Goal: Complete application form: Complete application form

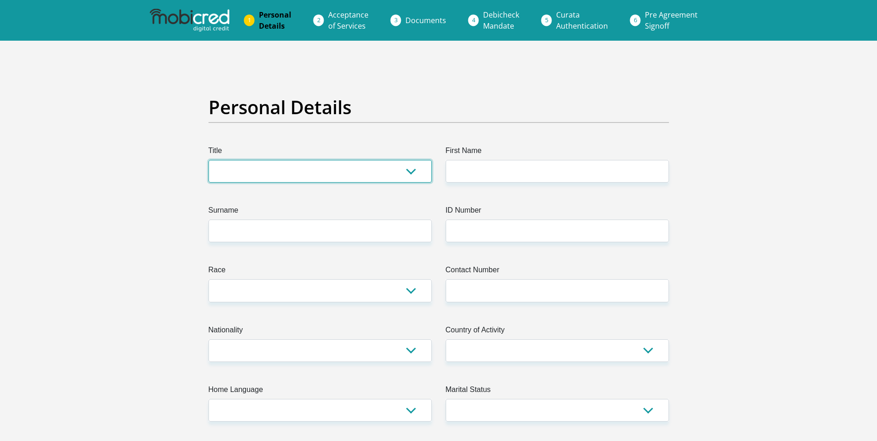
drag, startPoint x: 0, startPoint y: 0, endPoint x: 275, endPoint y: 162, distance: 318.6
click at [275, 160] on select "Mr Ms Mrs Dr [PERSON_NAME]" at bounding box center [319, 171] width 223 height 23
select select "Mr"
click at [208, 160] on select "Mr Ms Mrs Dr Other" at bounding box center [319, 171] width 223 height 23
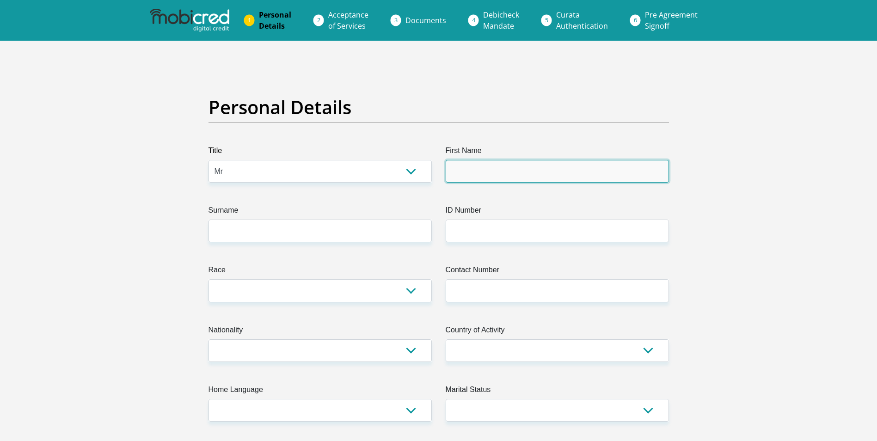
click at [497, 171] on input "First Name" at bounding box center [557, 171] width 223 height 23
type input "Zayne"
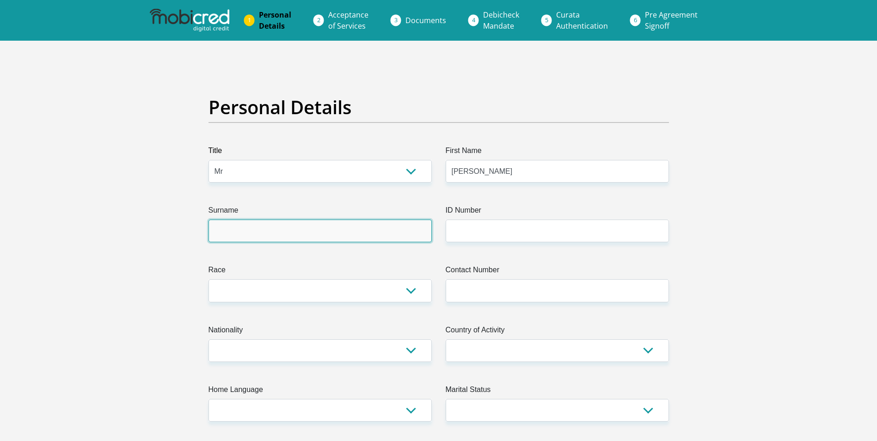
type input "Volbrecht"
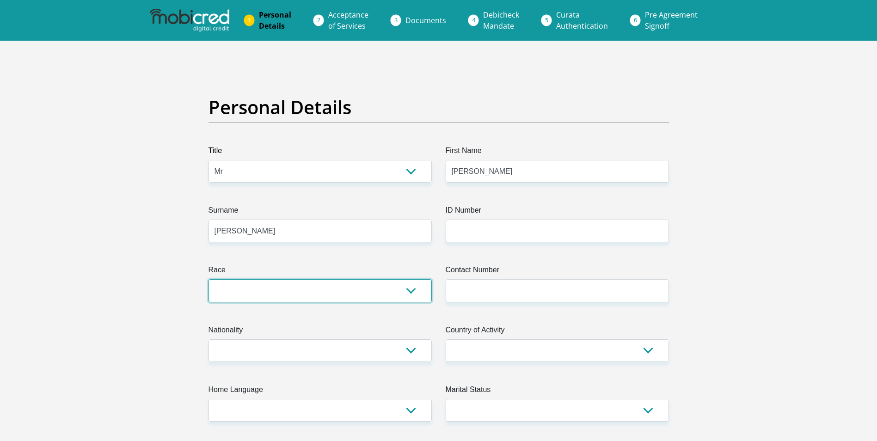
select select "4"
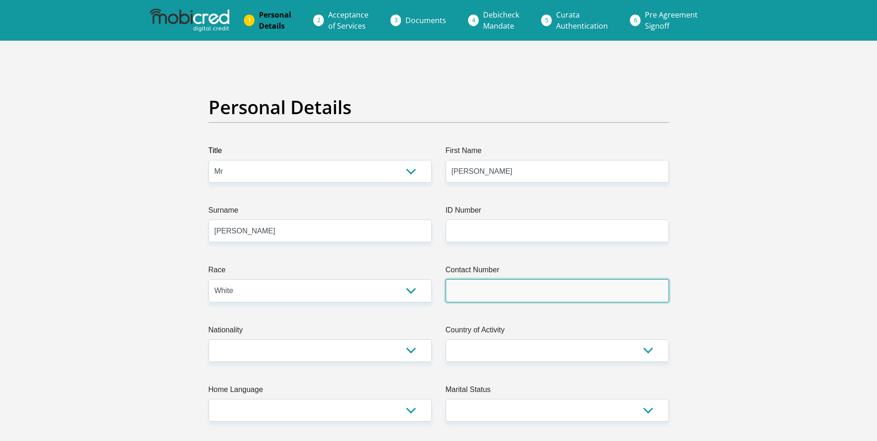
type input "0814720182"
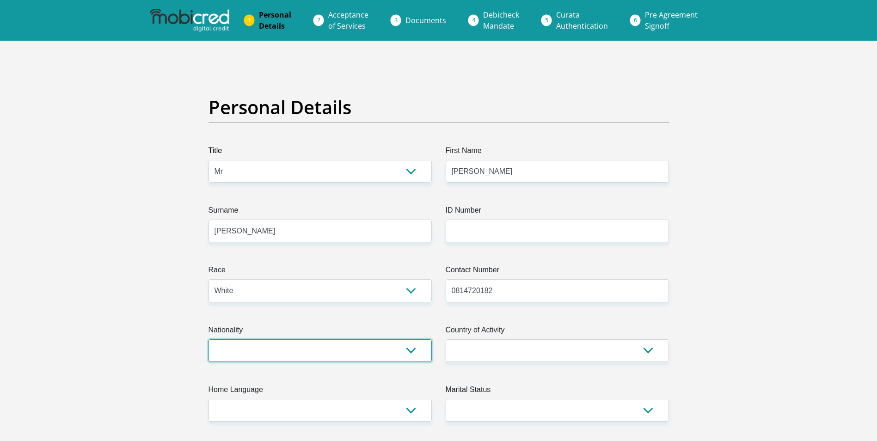
select select "ZAF"
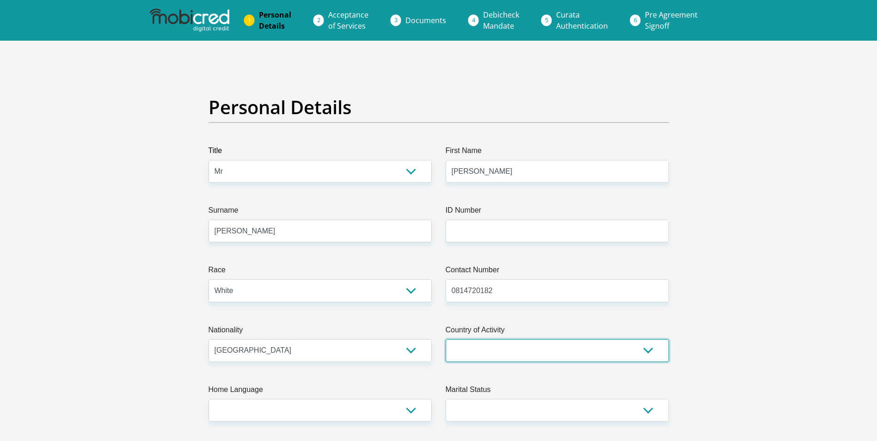
select select "ZAF"
type input "26 Hofmeyer"
type input "Geduld ext"
type input "Springs"
type input "1559"
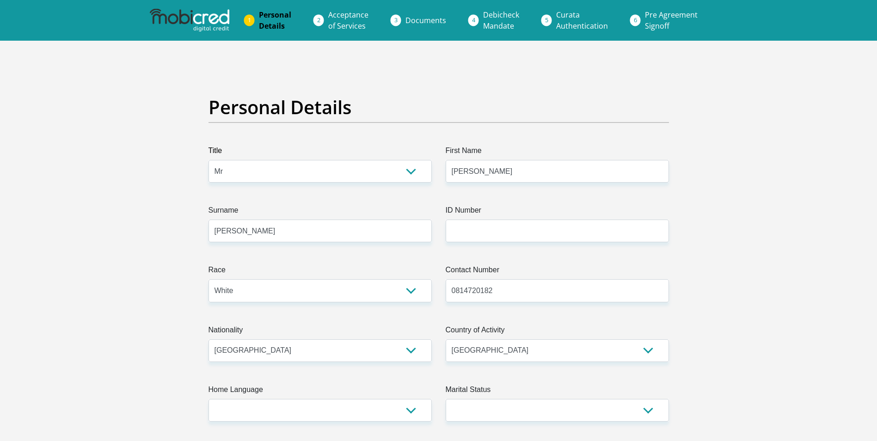
select select "Gauteng"
type input "Volbrechtzayne@gmail.com"
type input "Volbrecht@98"
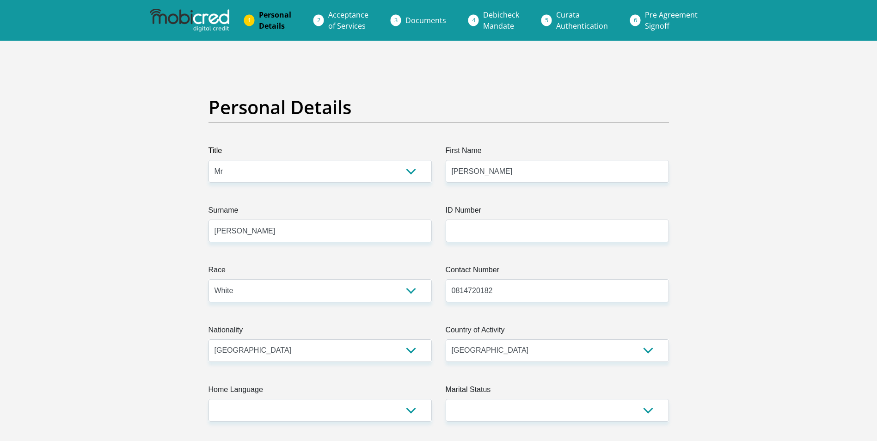
type input "17600"
type input "14504"
type input "0"
type input "3200"
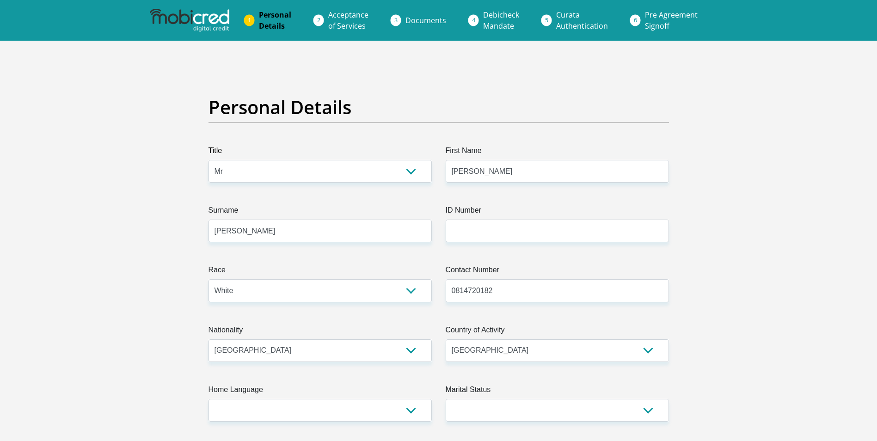
type input "0"
type input "4900"
type input "1500"
type input "2150"
type input "0"
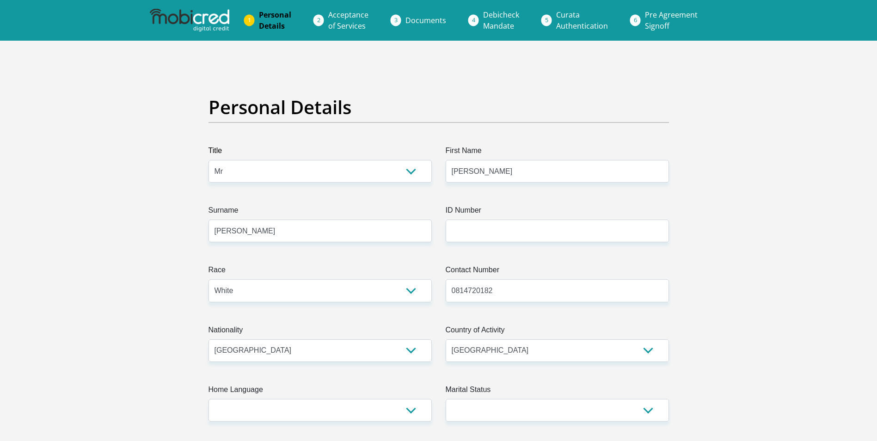
type input "Reefgrouplogistics"
type input "0119182830"
type input "Jnr"
type input "Oosthuizen"
type input "1457111266"
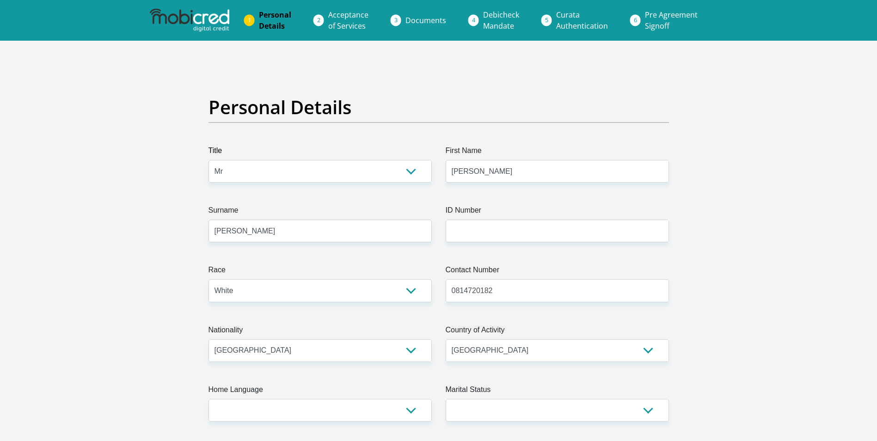
type input "470010"
type input "CAPITEC BANK LIMITED"
type input "CAPITEC BANK CPC"
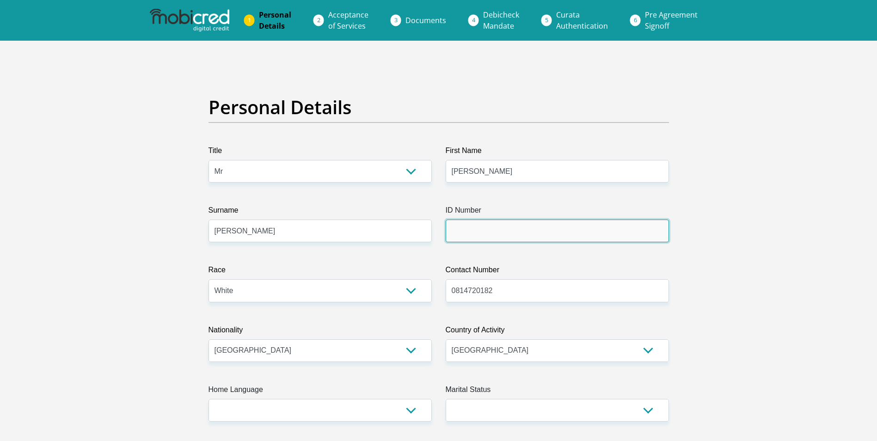
click at [511, 230] on input "ID Number" at bounding box center [557, 231] width 223 height 23
type input "9810155024089"
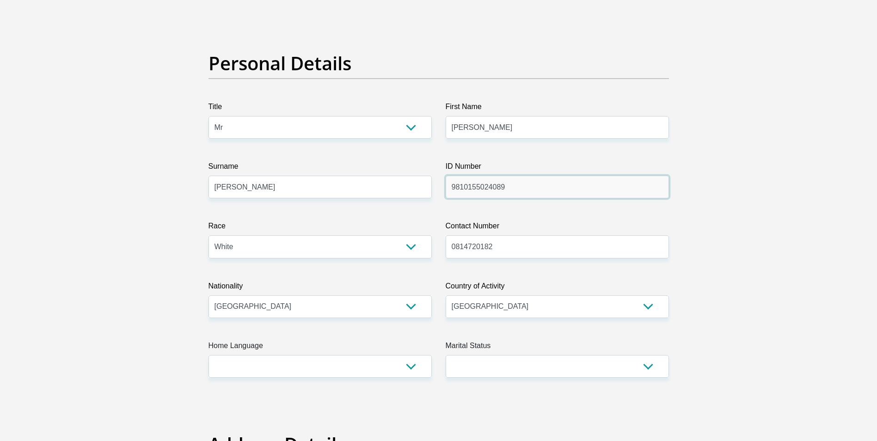
scroll to position [46, 0]
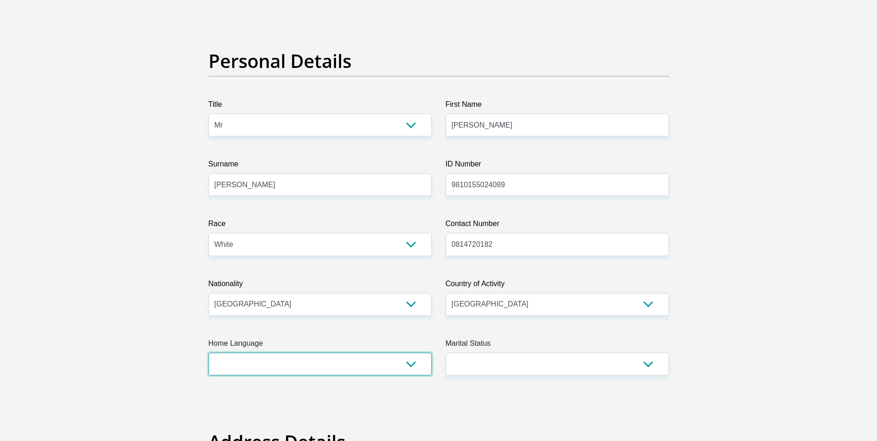
click at [414, 367] on select "Afrikaans English Sepedi South Ndebele Southern Sotho Swati Tsonga Tswana Venda…" at bounding box center [319, 364] width 223 height 23
select select "afr"
click at [208, 353] on select "Afrikaans English Sepedi South Ndebele Southern Sotho Swati Tsonga Tswana Venda…" at bounding box center [319, 364] width 223 height 23
click at [551, 367] on select "Married ANC Single Divorced Widowed Married COP or Customary Law" at bounding box center [557, 364] width 223 height 23
select select "5"
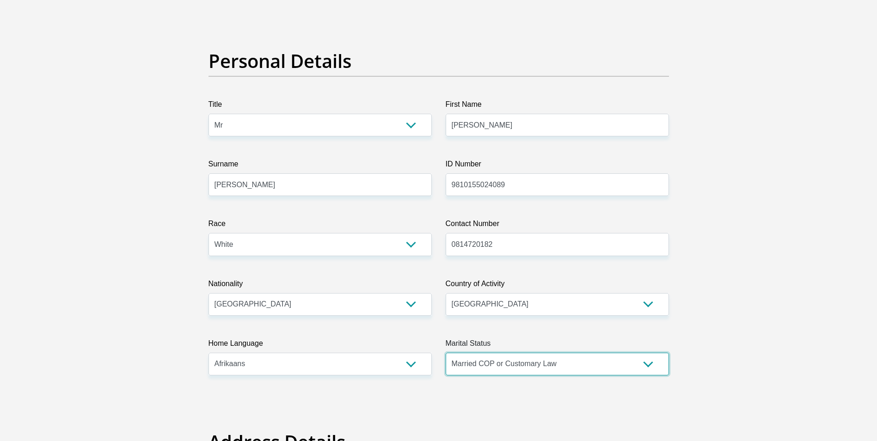
click at [446, 353] on select "Married ANC Single Divorced Widowed Married COP or Customary Law" at bounding box center [557, 364] width 223 height 23
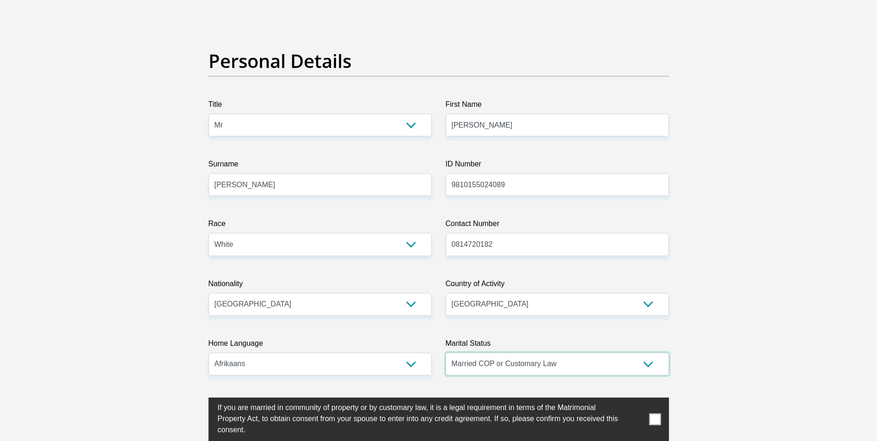
scroll to position [139, 0]
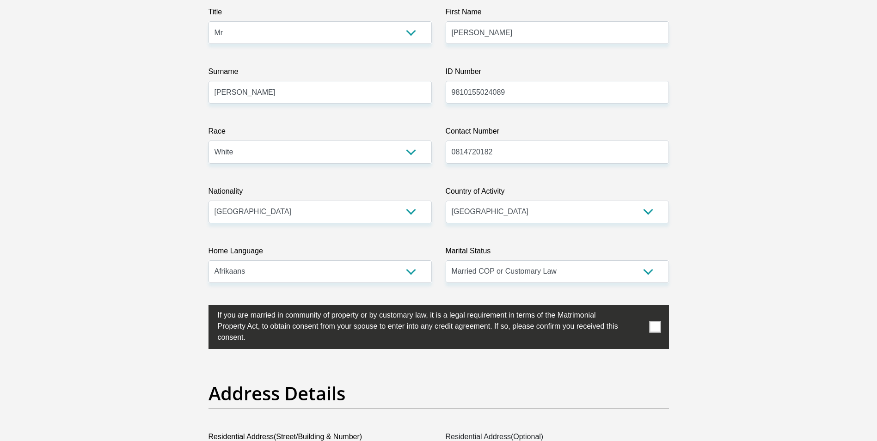
click at [654, 324] on span at bounding box center [655, 327] width 12 height 12
click at [199, 307] on input "checkbox" at bounding box center [199, 307] width 0 height 0
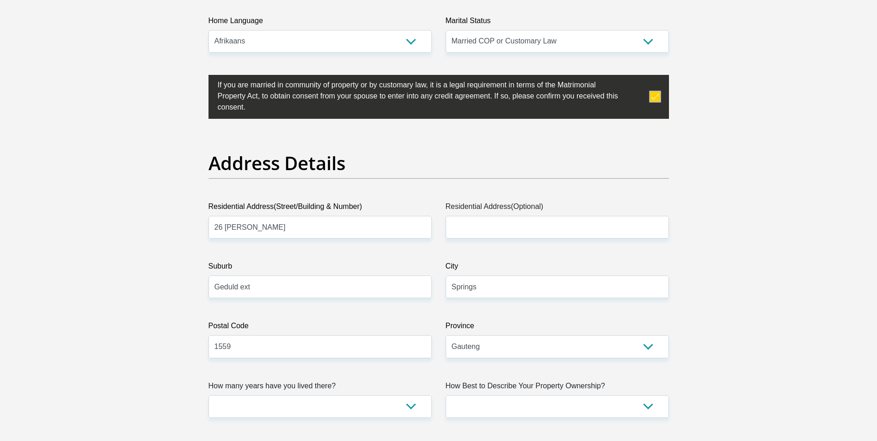
scroll to position [370, 0]
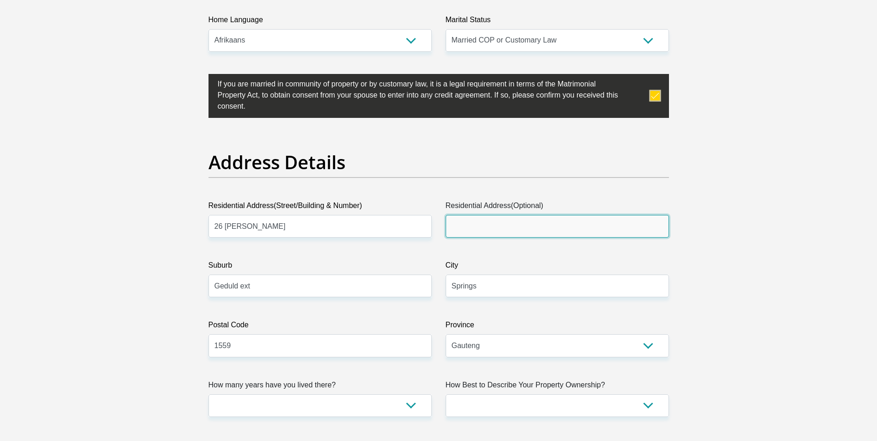
click at [495, 219] on input "Residential Address(Optional)" at bounding box center [557, 226] width 223 height 23
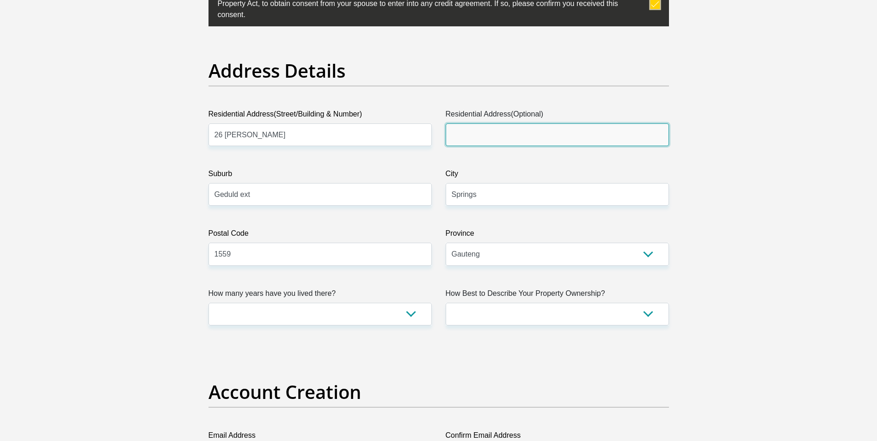
scroll to position [462, 0]
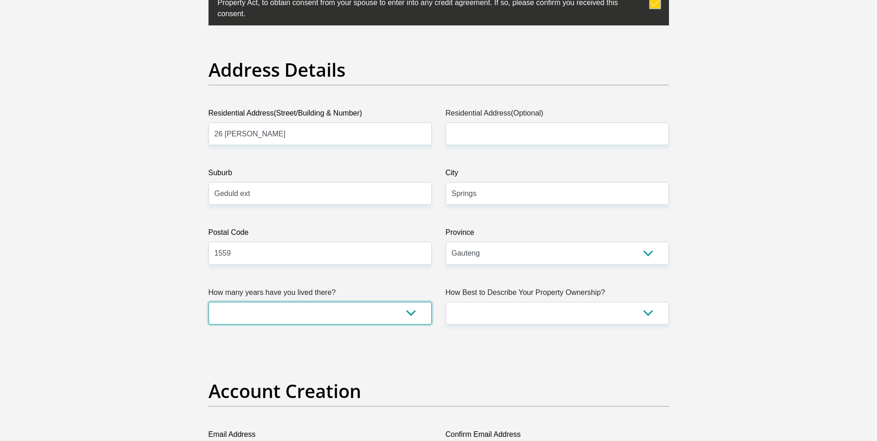
click at [394, 310] on select "less than 1 year 1-3 years 3-5 years 5+ years" at bounding box center [319, 313] width 223 height 23
select select "2"
click at [208, 302] on select "less than 1 year 1-3 years 3-5 years 5+ years" at bounding box center [319, 313] width 223 height 23
click at [647, 306] on select "Owned Rented Family Owned Company Dwelling" at bounding box center [557, 313] width 223 height 23
select select "Owned"
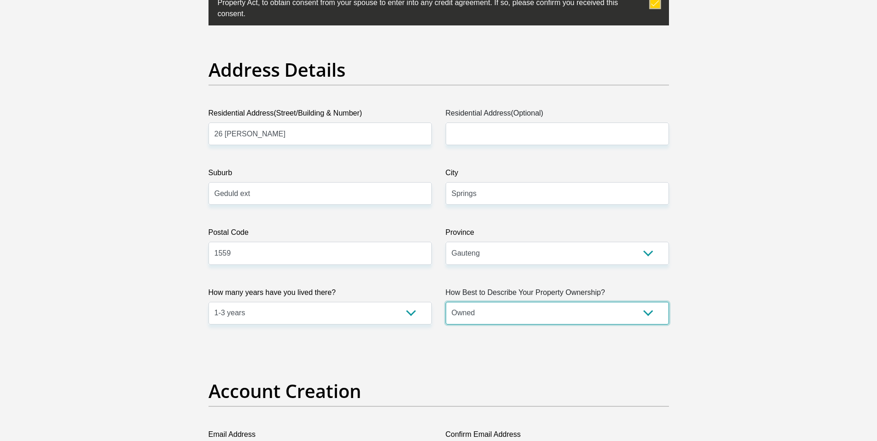
click at [446, 302] on select "Owned Rented Family Owned Company Dwelling" at bounding box center [557, 313] width 223 height 23
click at [628, 306] on select "Owned Rented Family Owned Company Dwelling" at bounding box center [557, 313] width 223 height 23
click at [446, 302] on select "Owned Rented Family Owned Company Dwelling" at bounding box center [557, 313] width 223 height 23
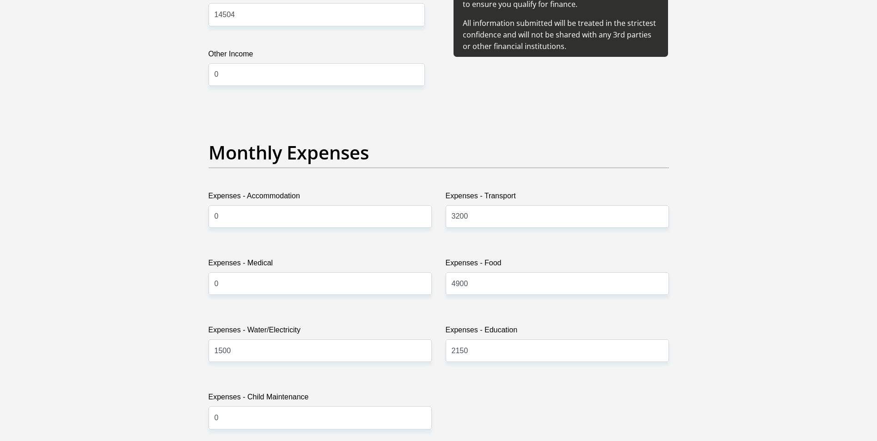
scroll to position [1248, 0]
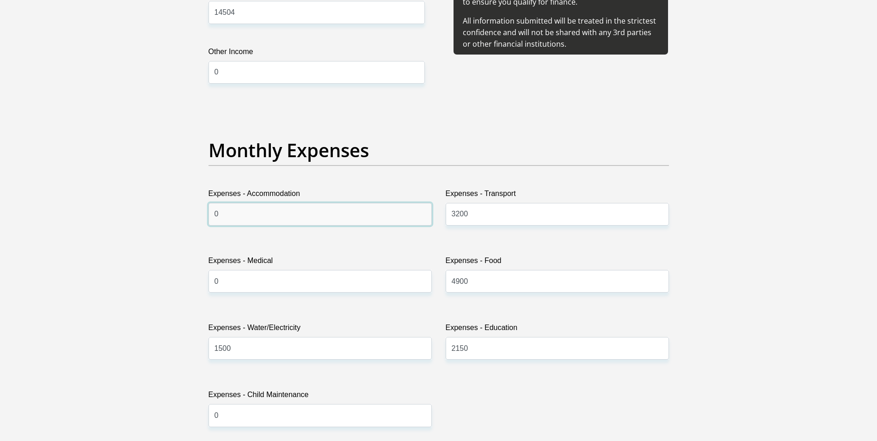
click at [232, 214] on input "0" at bounding box center [319, 214] width 223 height 23
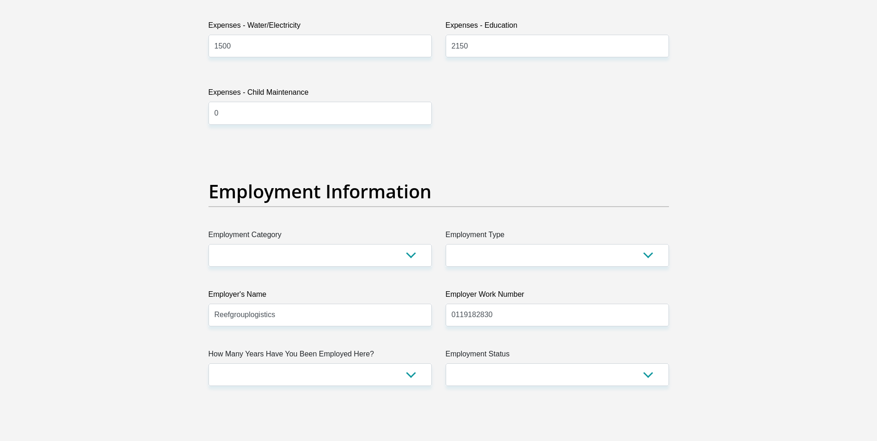
scroll to position [1664, 0]
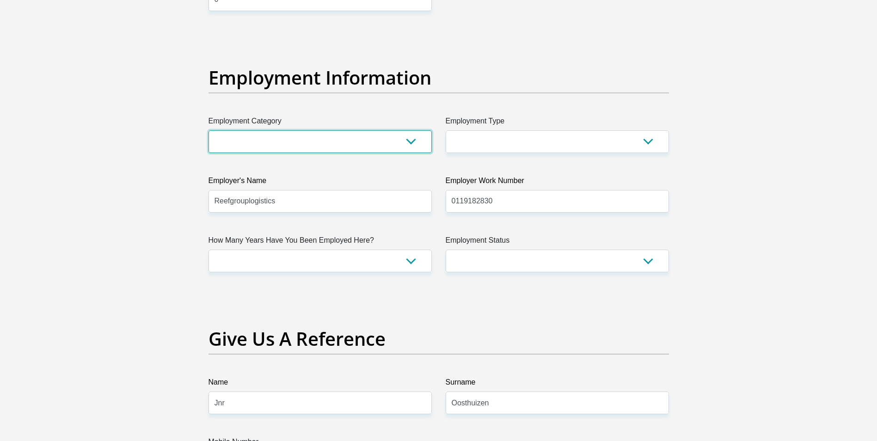
click at [414, 134] on select "AGRICULTURE ALCOHOL & TOBACCO CONSTRUCTION MATERIALS METALLURGY EQUIPMENT FOR R…" at bounding box center [319, 141] width 223 height 23
select select "6"
click at [208, 130] on select "AGRICULTURE ALCOHOL & TOBACCO CONSTRUCTION MATERIALS METALLURGY EQUIPMENT FOR R…" at bounding box center [319, 141] width 223 height 23
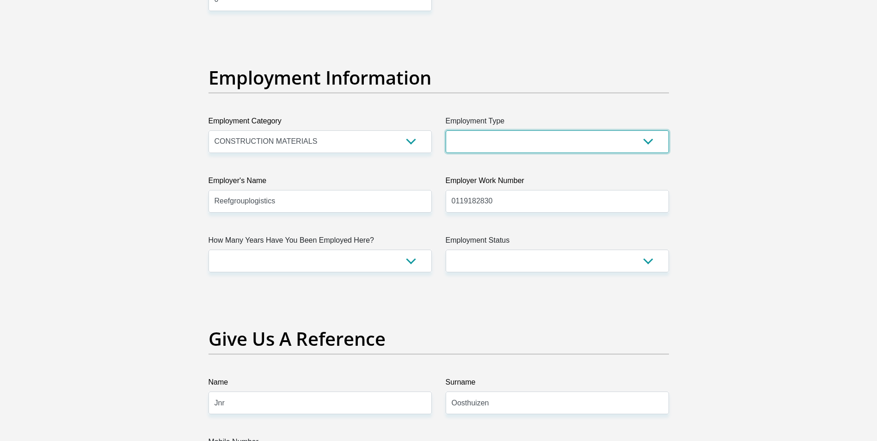
drag, startPoint x: 479, startPoint y: 138, endPoint x: 477, endPoint y: 147, distance: 9.8
click at [479, 138] on select "College/Lecturer Craft Seller Creative Driver Executive Farmer Forces - Non Com…" at bounding box center [557, 141] width 223 height 23
select select "Office Staff/Clerk"
click at [446, 130] on select "College/Lecturer Craft Seller Creative Driver Executive Farmer Forces - Non Com…" at bounding box center [557, 141] width 223 height 23
click at [551, 146] on select "College/Lecturer Craft Seller Creative Driver Executive Farmer Forces - Non Com…" at bounding box center [557, 141] width 223 height 23
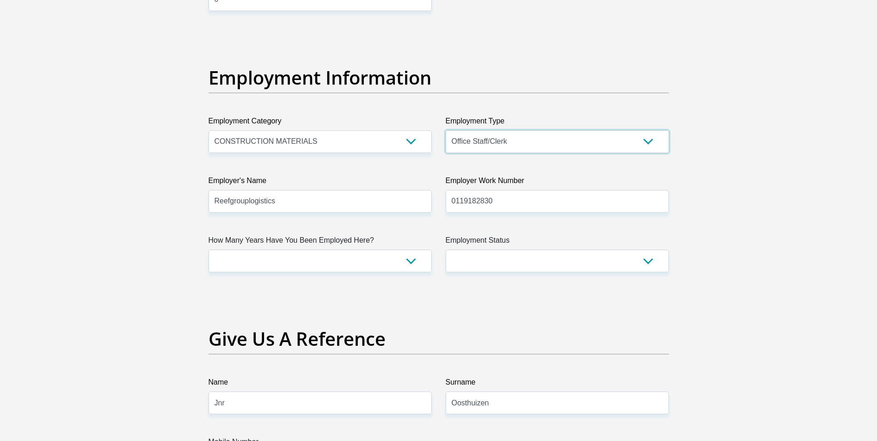
click at [446, 130] on select "College/Lecturer Craft Seller Creative Driver Executive Farmer Forces - Non Com…" at bounding box center [557, 141] width 223 height 23
click at [409, 262] on select "less than 1 year 1-3 years 3-5 years 5+ years" at bounding box center [319, 261] width 223 height 23
select select "24"
click at [208, 250] on select "less than 1 year 1-3 years 3-5 years 5+ years" at bounding box center [319, 261] width 223 height 23
click at [651, 267] on select "Permanent/Full-time Part-time/Casual Contract Worker Self-Employed Housewife Re…" at bounding box center [557, 261] width 223 height 23
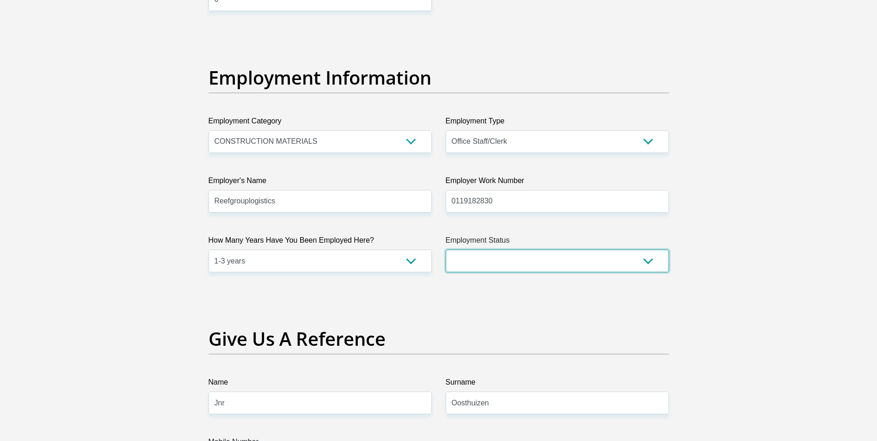
select select "1"
click at [446, 250] on select "Permanent/Full-time Part-time/Casual Contract Worker Self-Employed Housewife Re…" at bounding box center [557, 261] width 223 height 23
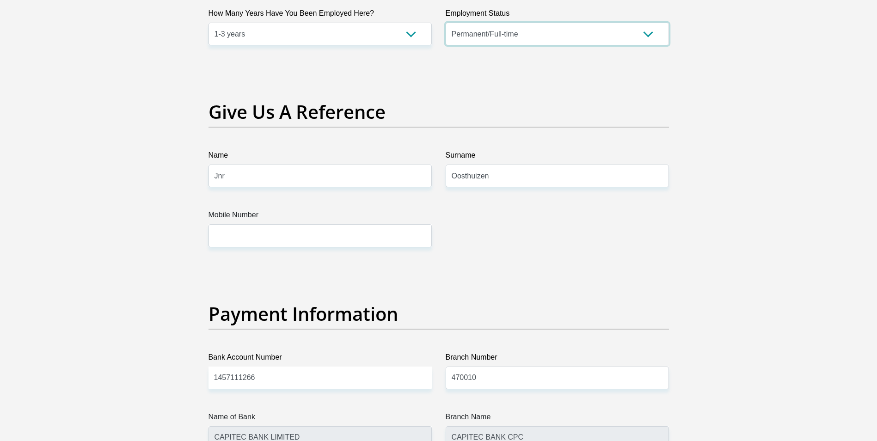
scroll to position [1895, 0]
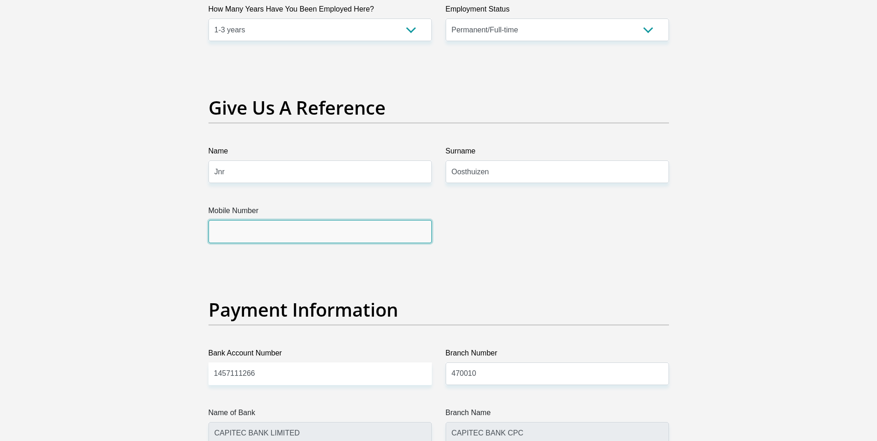
click at [256, 236] on input "Mobile Number" at bounding box center [319, 231] width 223 height 23
type input "0845028321"
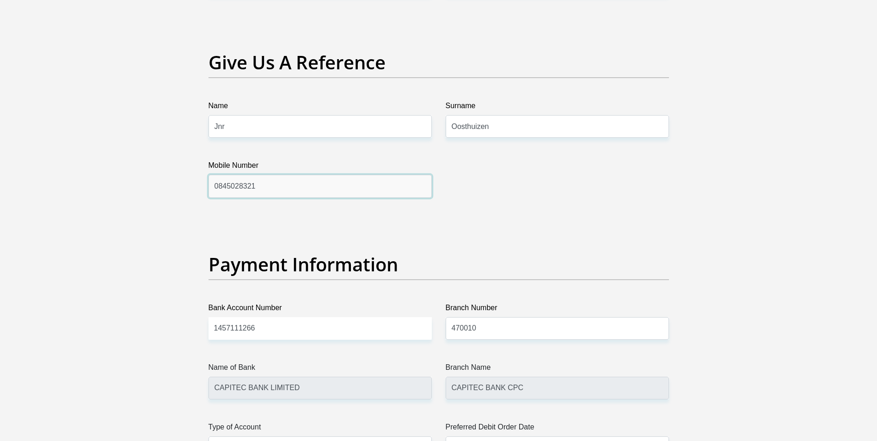
scroll to position [2033, 0]
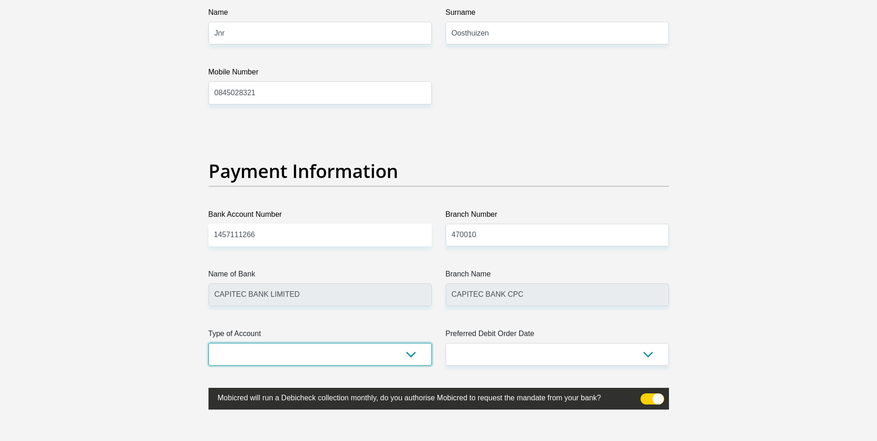
click at [304, 349] on select "Cheque Savings" at bounding box center [319, 354] width 223 height 23
select select "SAV"
click at [208, 343] on select "Cheque Savings" at bounding box center [319, 354] width 223 height 23
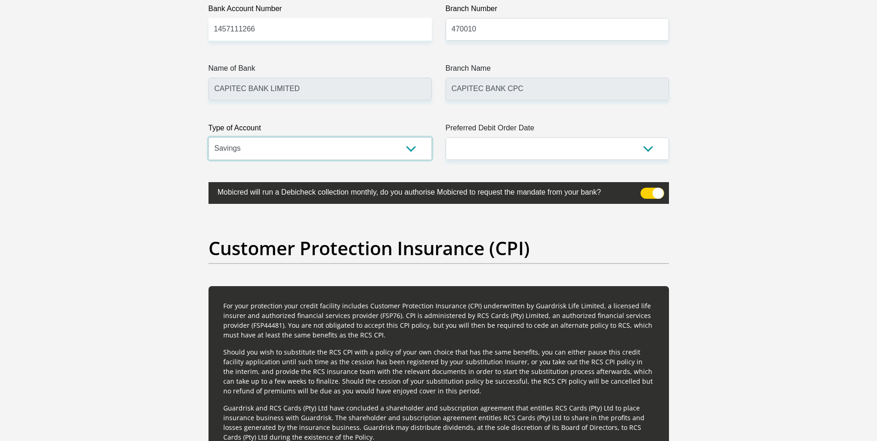
scroll to position [2218, 0]
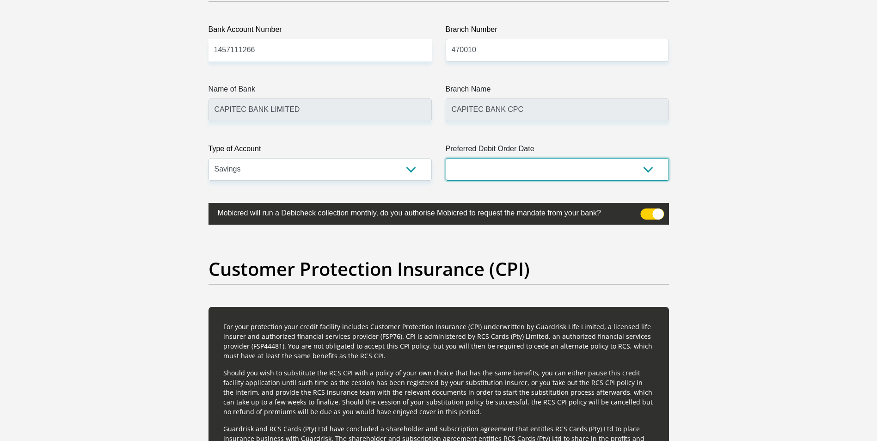
click at [594, 164] on select "1st 2nd 3rd 4th 5th 7th 18th 19th 20th 21st 22nd 23rd 24th 25th 26th 27th 28th …" at bounding box center [557, 169] width 223 height 23
select select "1"
click at [446, 158] on select "1st 2nd 3rd 4th 5th 7th 18th 19th 20th 21st 22nd 23rd 24th 25th 26th 27th 28th …" at bounding box center [557, 169] width 223 height 23
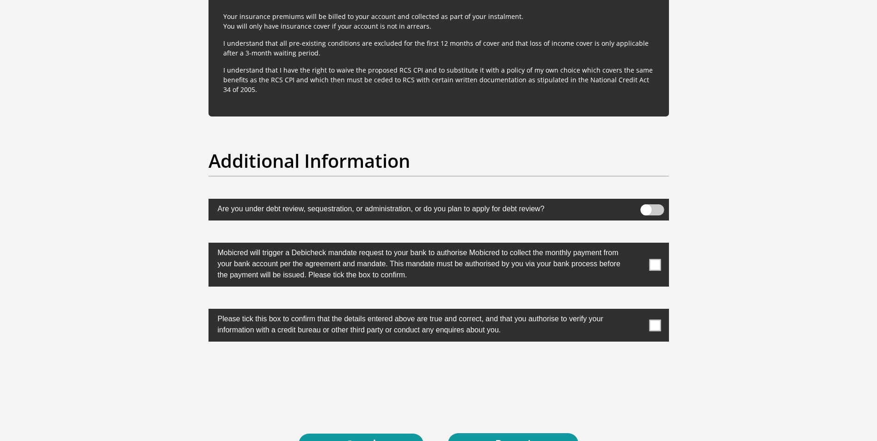
scroll to position [2912, 0]
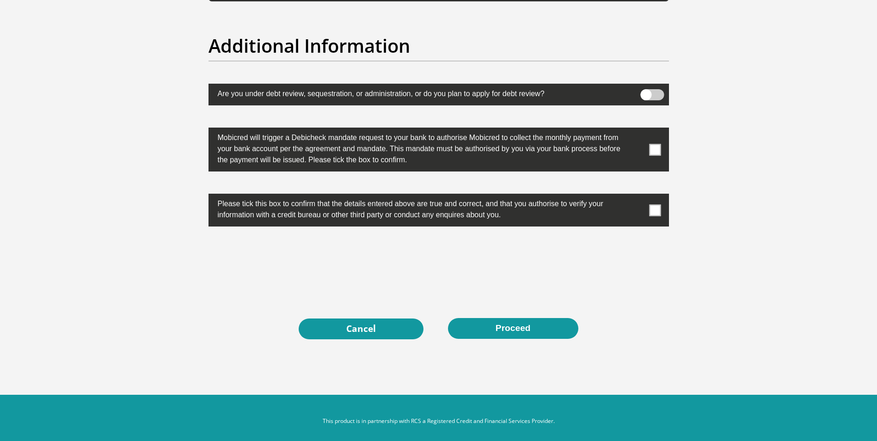
click at [658, 151] on span at bounding box center [655, 150] width 12 height 12
click at [636, 130] on input "checkbox" at bounding box center [636, 130] width 0 height 0
click at [654, 208] on span at bounding box center [655, 210] width 12 height 12
click at [636, 196] on input "checkbox" at bounding box center [636, 196] width 0 height 0
click at [510, 333] on button "Proceed" at bounding box center [513, 328] width 130 height 21
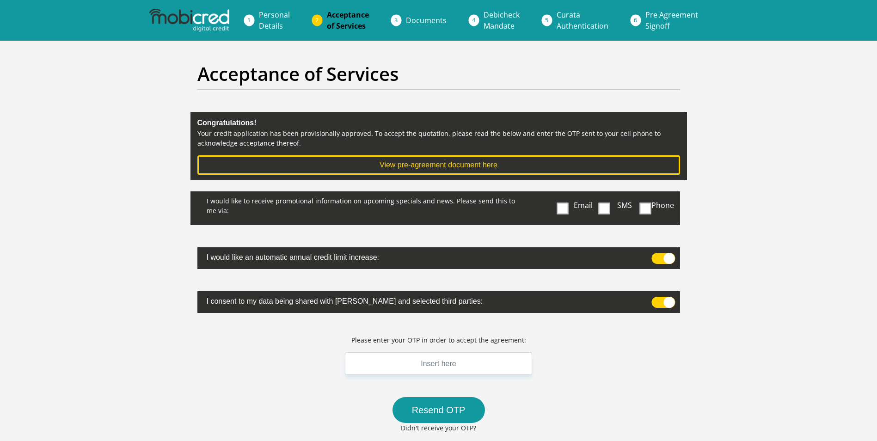
click at [563, 210] on span at bounding box center [563, 208] width 12 height 12
click at [564, 194] on input "Email" at bounding box center [564, 194] width 0 height 0
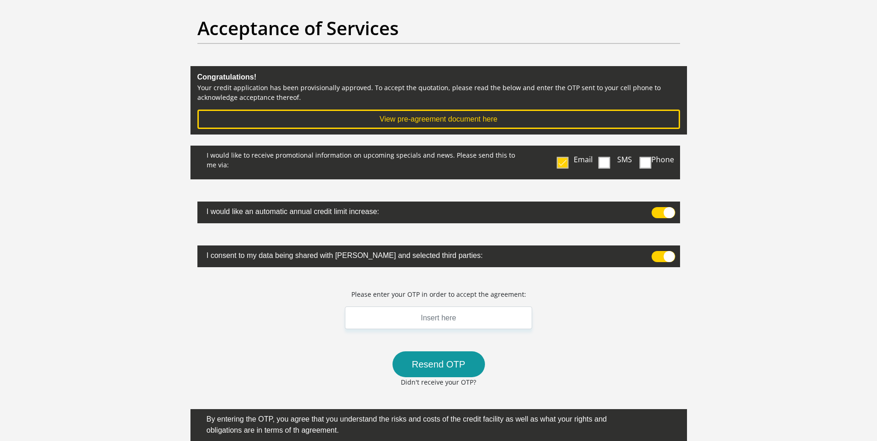
scroll to position [46, 0]
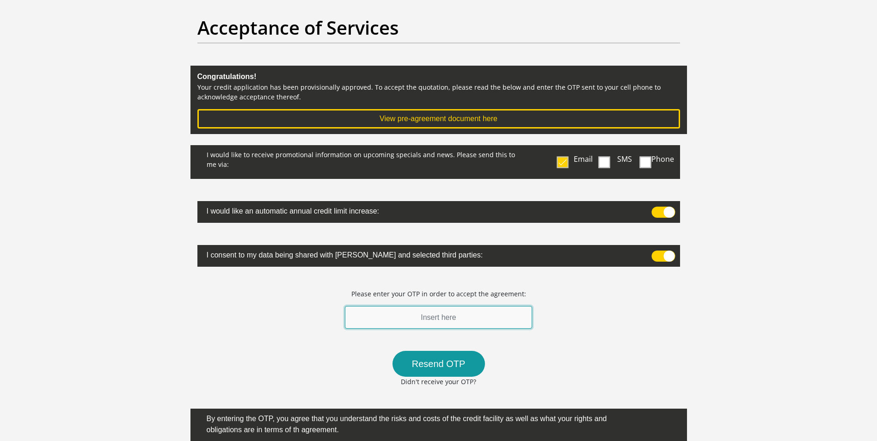
click at [444, 315] on input "text" at bounding box center [439, 317] width 188 height 23
type input "179735"
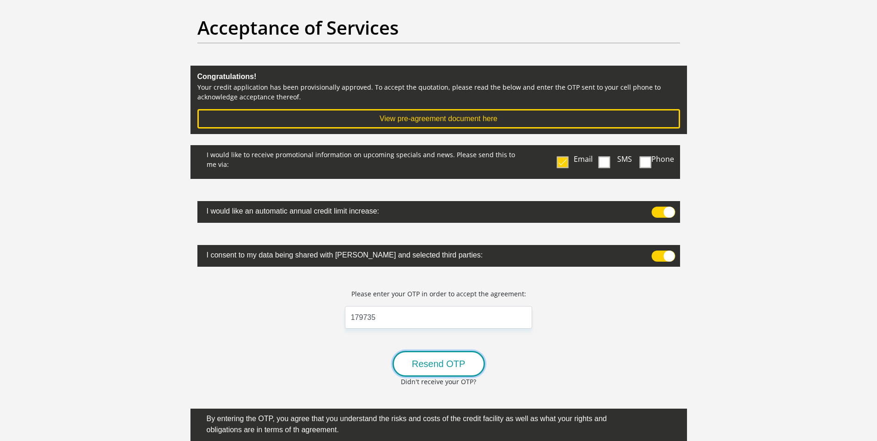
click at [434, 365] on button "Resend OTP" at bounding box center [438, 364] width 92 height 26
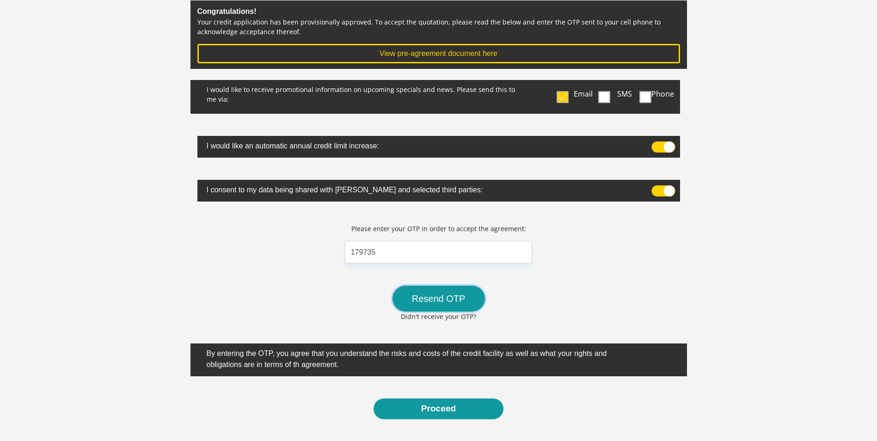
scroll to position [176, 0]
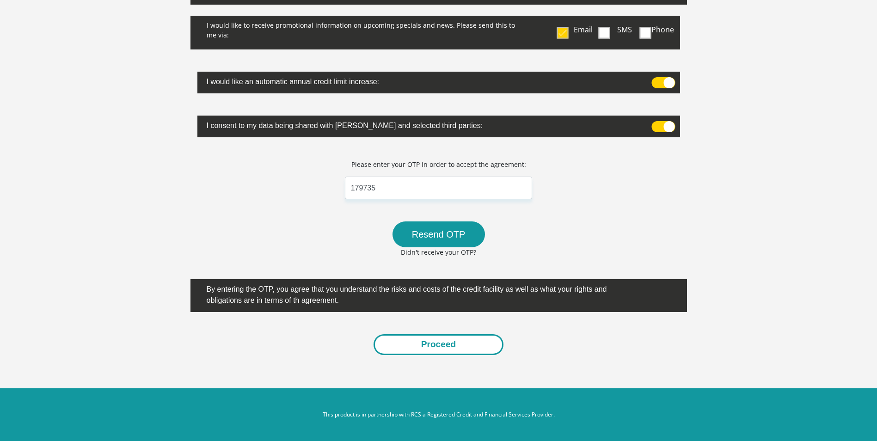
click at [451, 339] on button "Proceed" at bounding box center [438, 344] width 130 height 21
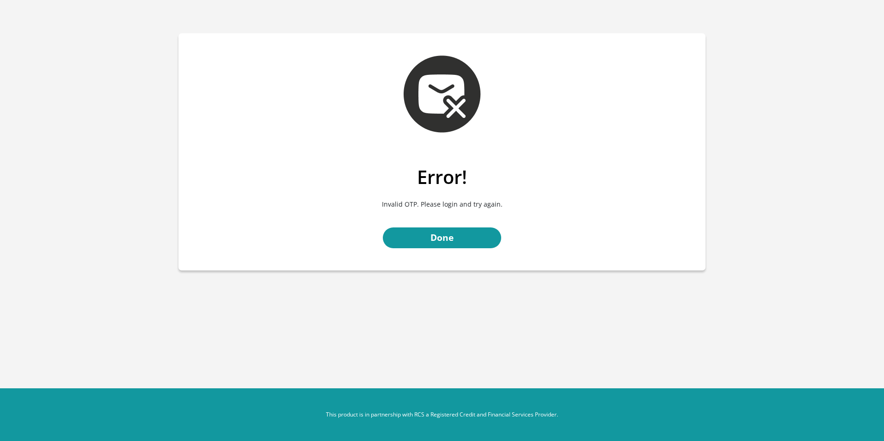
click at [431, 226] on div "Error! Invalid OTP. Please login and try again. Done" at bounding box center [441, 218] width 527 height 104
click at [431, 232] on link "Done" at bounding box center [442, 237] width 118 height 21
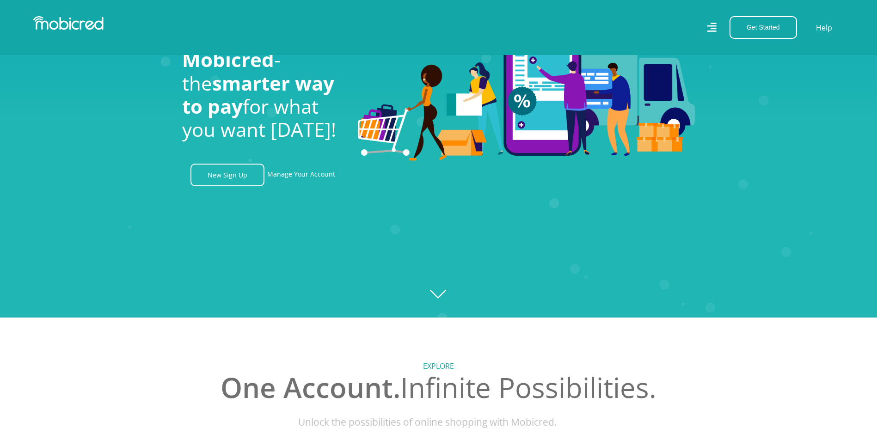
scroll to position [46, 0]
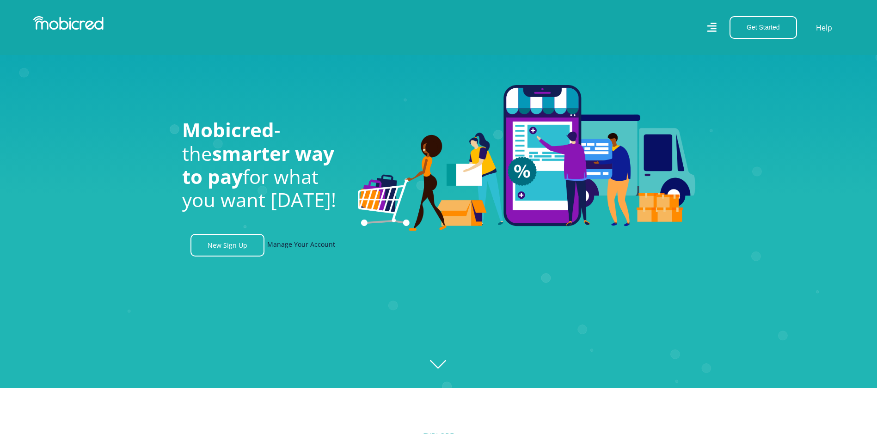
click at [294, 237] on link "Manage Your Account" at bounding box center [301, 245] width 68 height 23
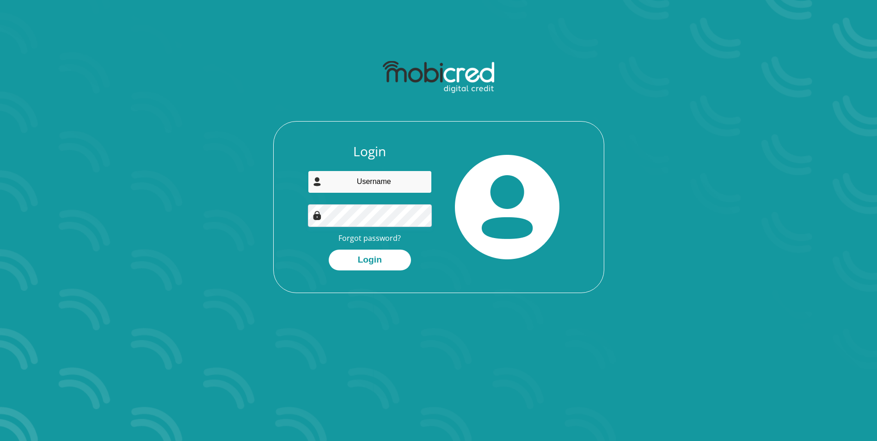
click at [387, 173] on input "email" at bounding box center [370, 182] width 124 height 23
type input "[EMAIL_ADDRESS][DOMAIN_NAME]"
click at [329, 250] on button "Login" at bounding box center [370, 260] width 82 height 21
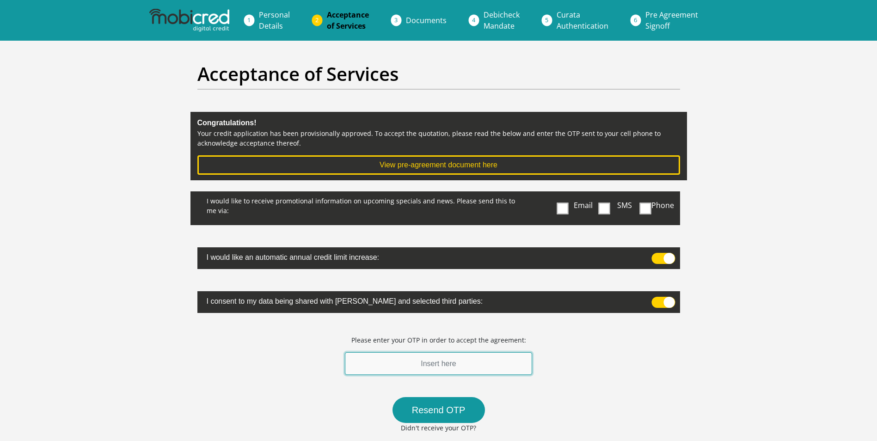
click at [447, 367] on input "text" at bounding box center [439, 363] width 188 height 23
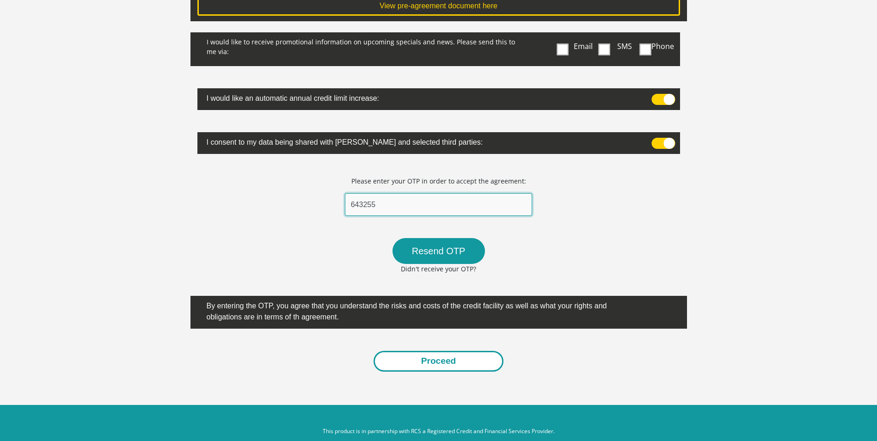
scroll to position [176, 0]
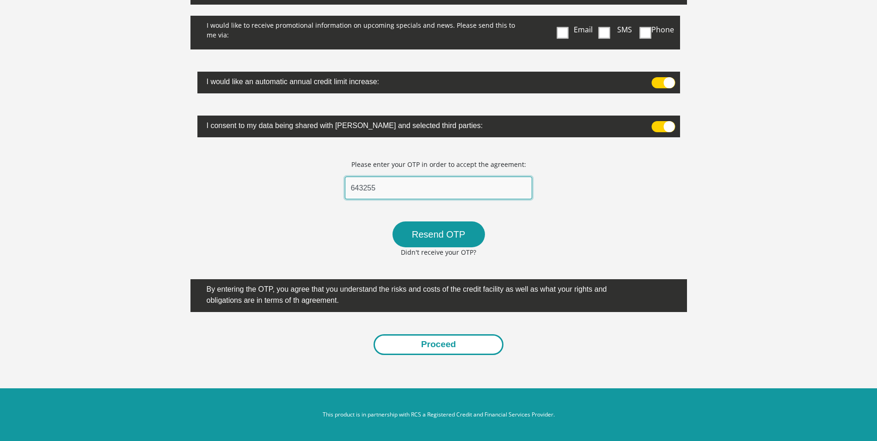
type input "643255"
click at [452, 348] on button "Proceed" at bounding box center [438, 344] width 130 height 21
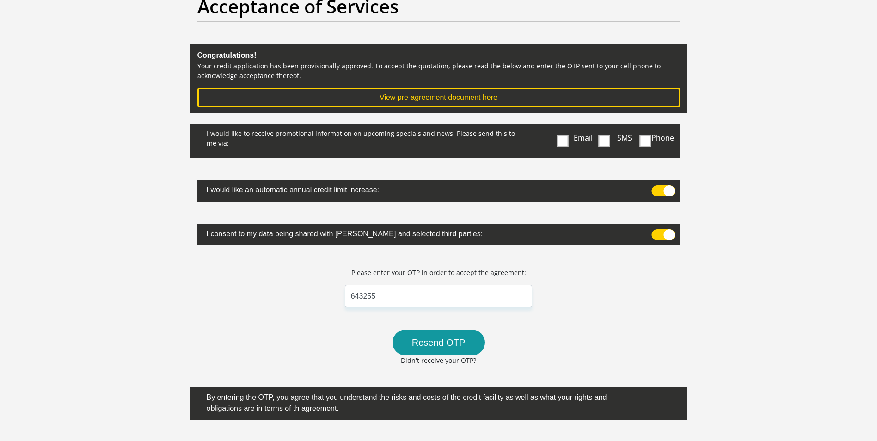
scroll to position [139, 0]
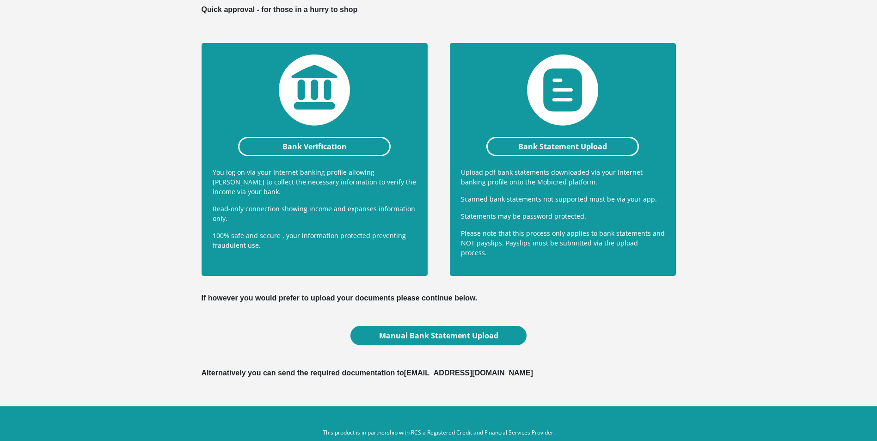
scroll to position [185, 0]
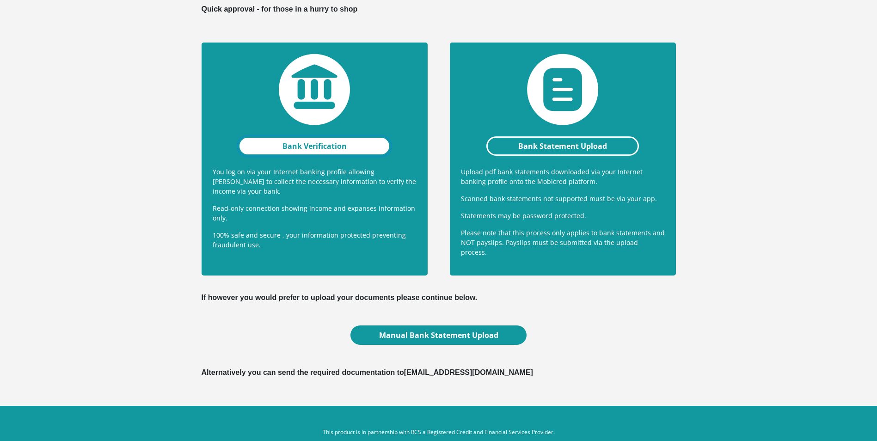
click at [341, 145] on link "Bank Verification" at bounding box center [314, 145] width 153 height 19
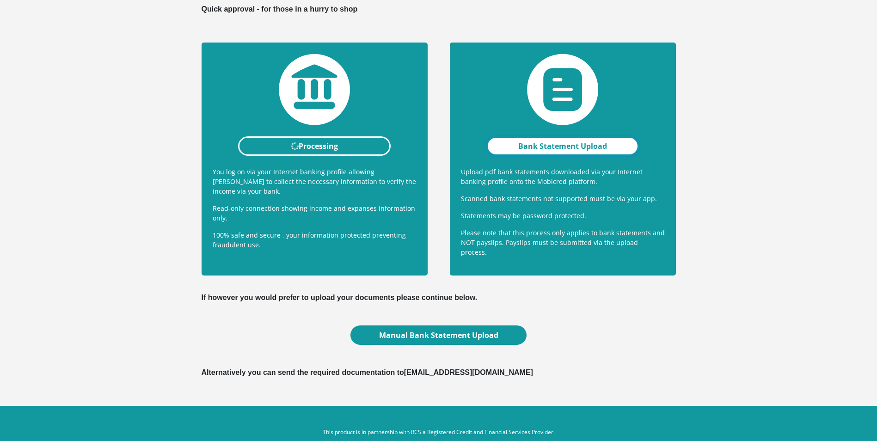
click at [573, 140] on link "Bank Statement Upload" at bounding box center [562, 145] width 153 height 19
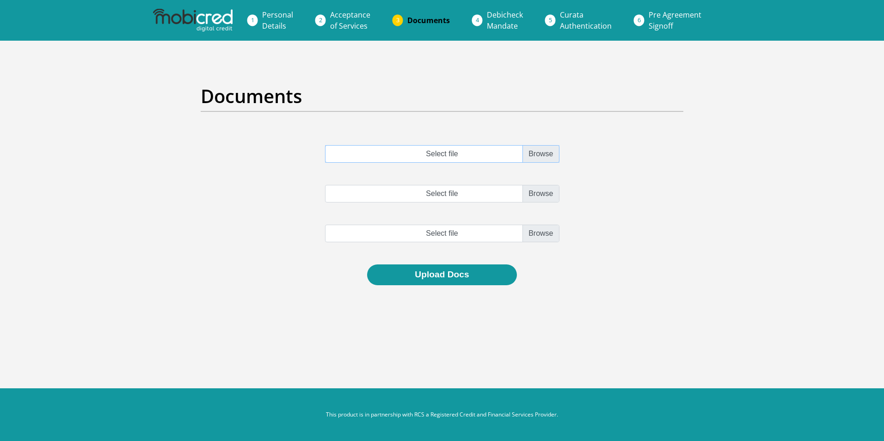
click at [547, 153] on input "Select file" at bounding box center [442, 154] width 234 height 18
type input "C:\fakepath\account_statement_1-Jul-2025_to_2-Oct-2025.pdf"
click at [462, 155] on input "account_statement_1-Jul-2025_to_2-Oct-2025.pdf" at bounding box center [442, 154] width 234 height 18
click at [531, 193] on input "Select file" at bounding box center [442, 194] width 234 height 18
type input "C:\fakepath\account_statement_1-Jul-2025_to_2-Oct-2025.pdf"
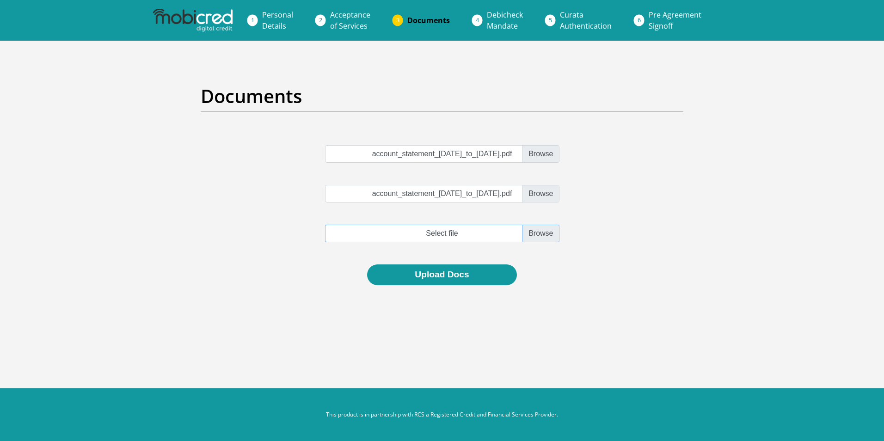
click at [535, 234] on input "file" at bounding box center [442, 234] width 234 height 18
type input "C:\fakepath\account_statement_1-Jul-2025_to_2-Oct-2025.pdf"
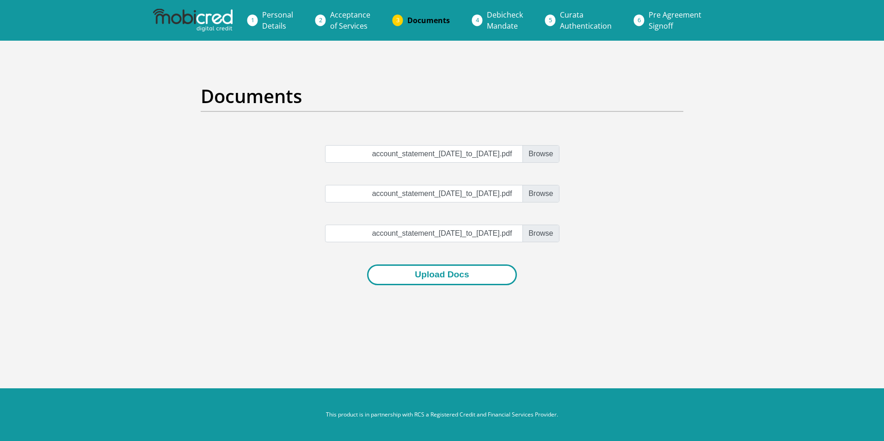
click at [472, 275] on button "Upload Docs" at bounding box center [441, 274] width 149 height 21
click at [447, 177] on div "account_statement_1-Jul-2025_to_2-Oct-2025.pdf account_statement_1-Jul-2025_to_…" at bounding box center [442, 204] width 496 height 119
click at [434, 144] on div "Documents account_statement_1-Jul-2025_to_2-Oct-2025.pdf account_statement_1-Ju…" at bounding box center [441, 185] width 527 height 244
click at [441, 149] on input "account_statement_1-Jul-2025_to_2-Oct-2025.pdf" at bounding box center [442, 154] width 234 height 18
type input "C:\fakepath\account_statement_1-Jul-2025_to_2-Oct-2025.pdf"
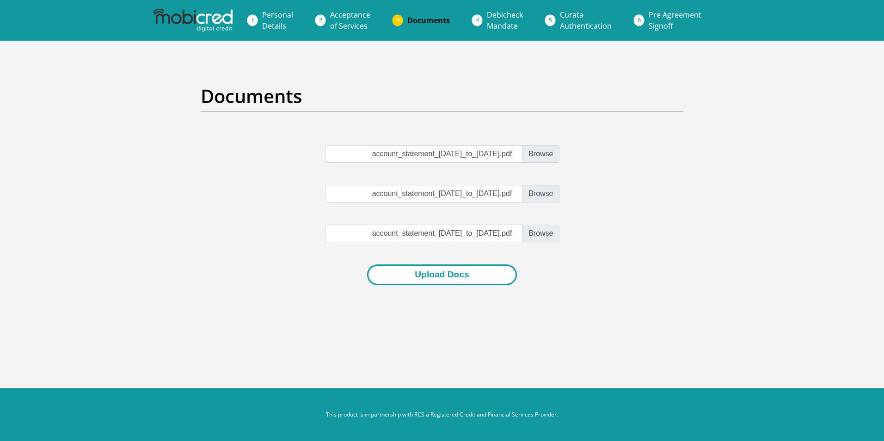
click at [435, 272] on button "Upload Docs" at bounding box center [441, 274] width 149 height 21
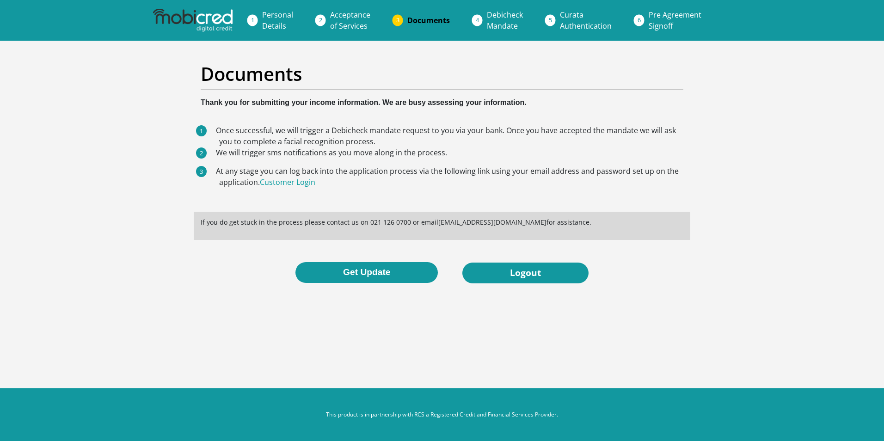
click at [482, 18] on link "Debicheck Mandate" at bounding box center [504, 21] width 51 height 30
click at [308, 328] on body "Personal Details Acceptance of Services Documents Debicheck Mandate Curata Auth…" at bounding box center [442, 220] width 884 height 441
click at [373, 277] on button "Get Update" at bounding box center [366, 272] width 142 height 21
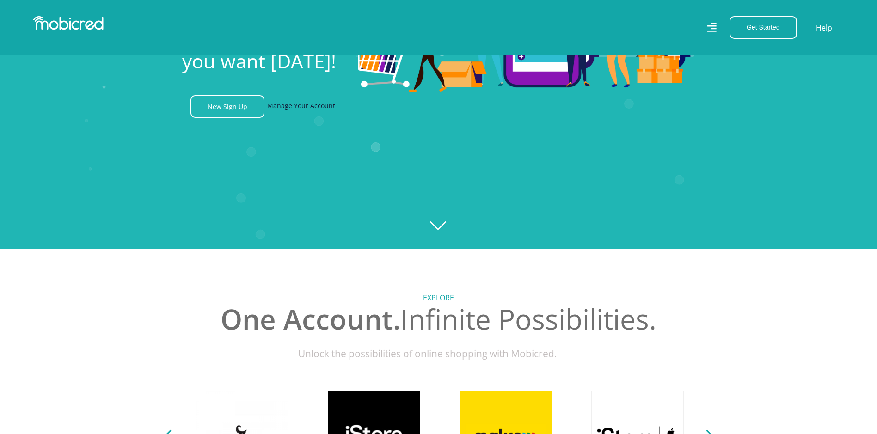
scroll to position [0, 659]
click at [290, 111] on link "Manage Your Account" at bounding box center [301, 106] width 68 height 23
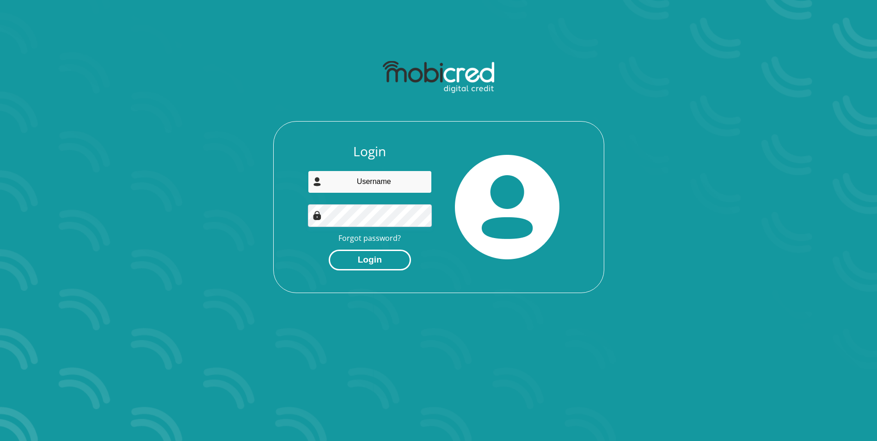
type input "[EMAIL_ADDRESS][DOMAIN_NAME]"
click at [376, 263] on button "Login" at bounding box center [370, 260] width 82 height 21
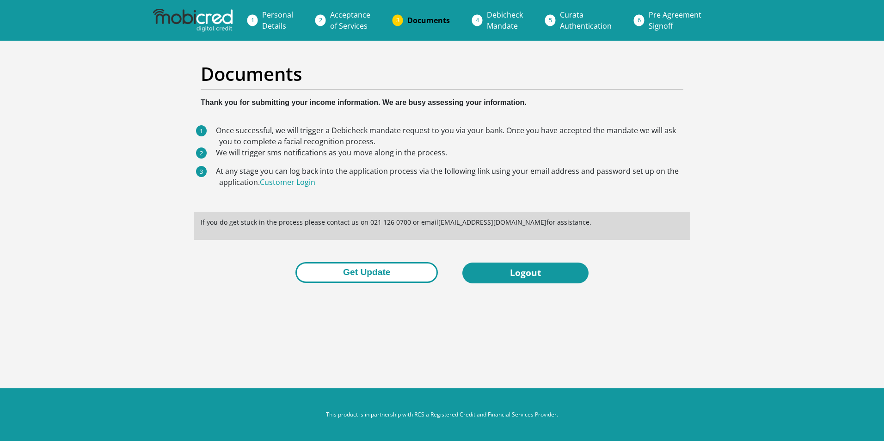
click at [368, 278] on button "Get Update" at bounding box center [366, 272] width 142 height 21
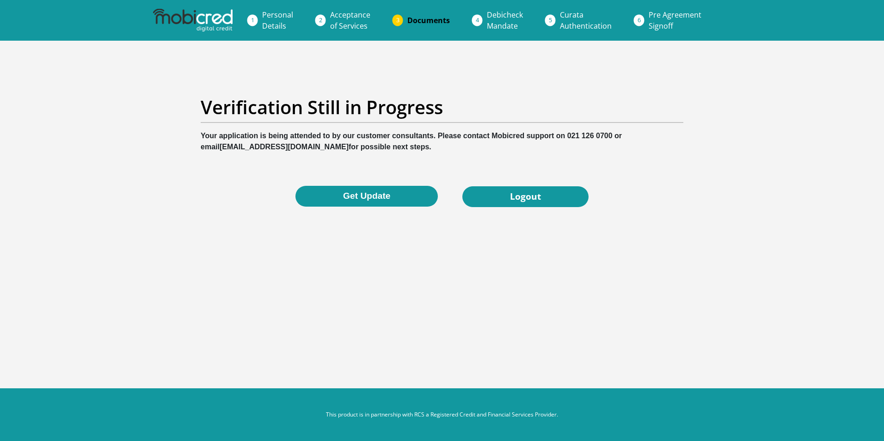
click at [216, 26] on img at bounding box center [192, 20] width 79 height 23
